Goal: Transaction & Acquisition: Obtain resource

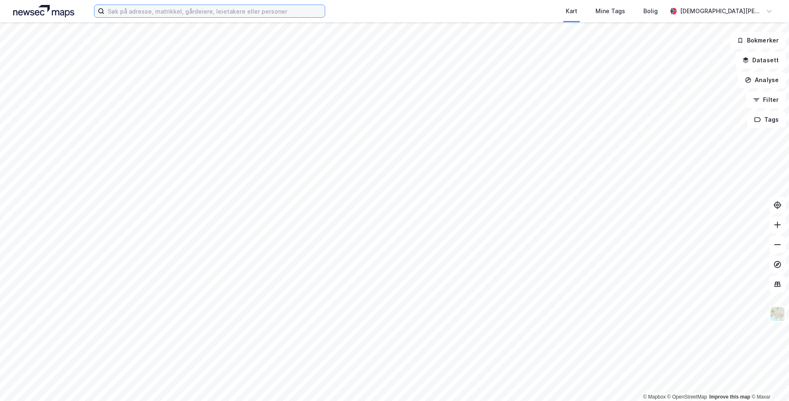
click at [267, 12] on input at bounding box center [214, 11] width 220 height 12
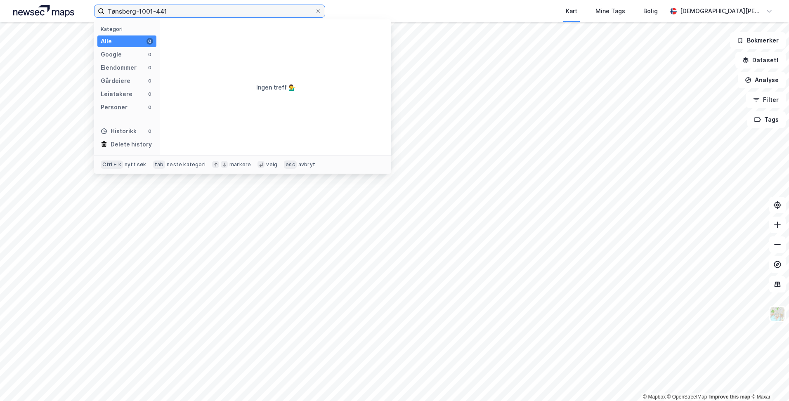
click at [150, 9] on input "Tønsberg-1001-441" at bounding box center [209, 11] width 210 height 12
type input "Tønsberg-1002-441"
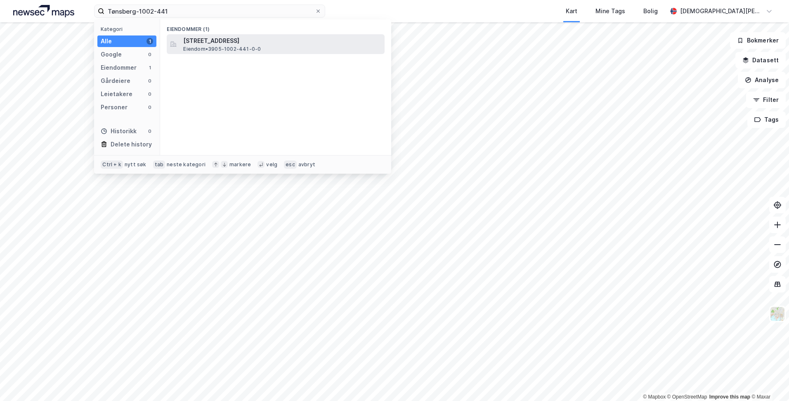
click at [210, 39] on span "[STREET_ADDRESS]" at bounding box center [282, 41] width 198 height 10
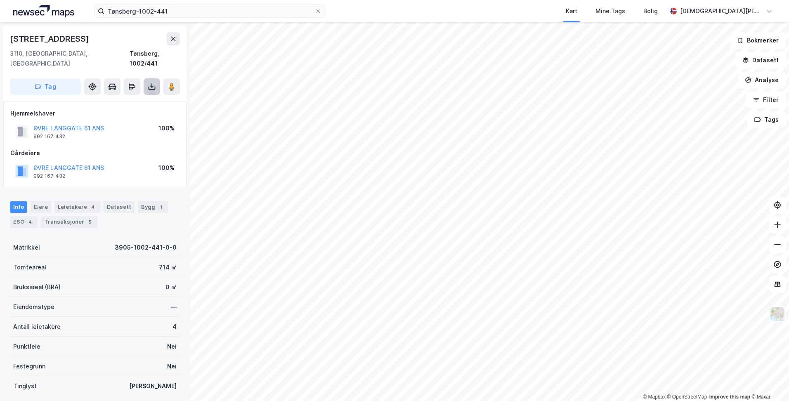
click at [151, 83] on icon at bounding box center [152, 87] width 8 height 8
click at [132, 100] on div "Last ned grunnbok" at bounding box center [111, 103] width 48 height 7
